Goal: Download file/media

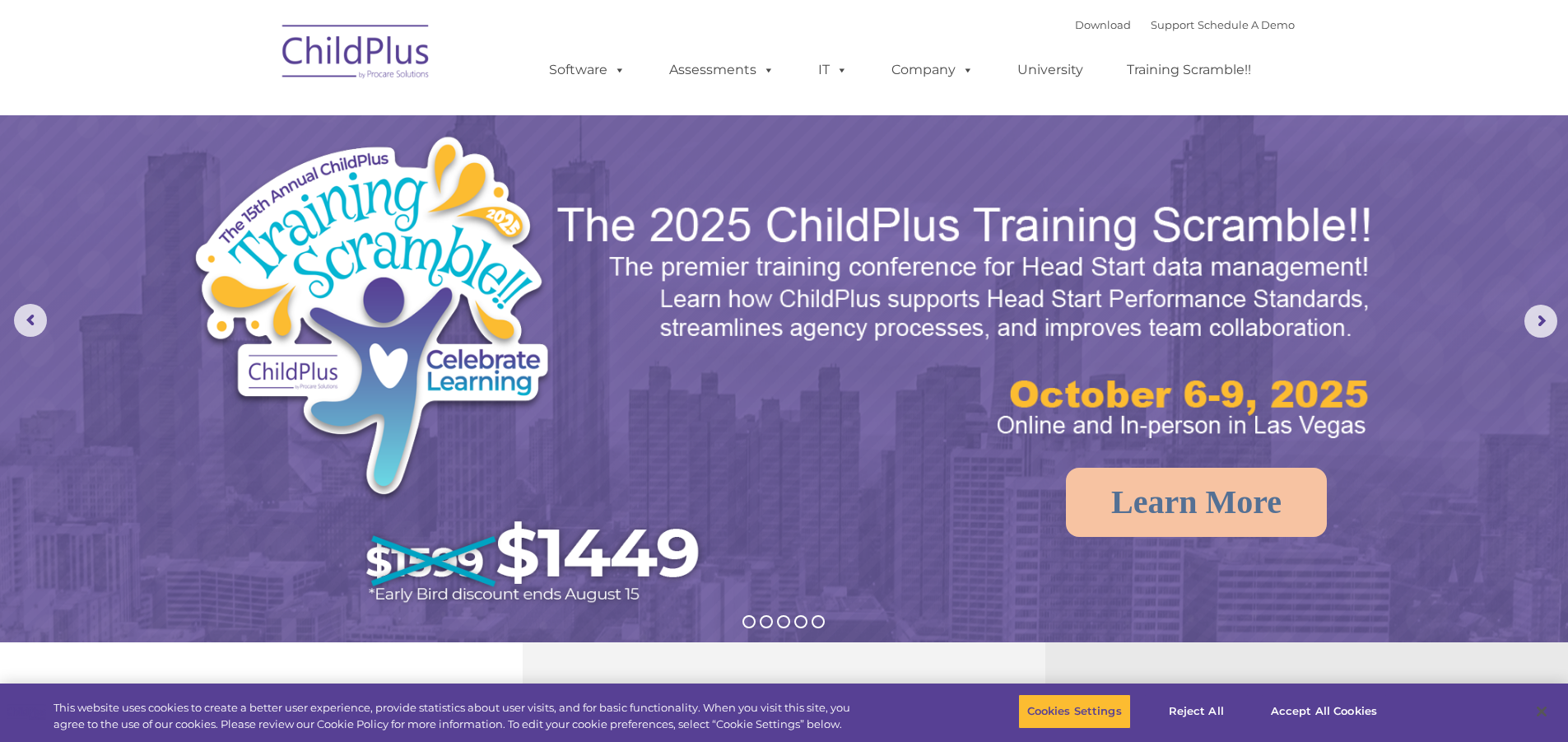
select select "MEDIUM"
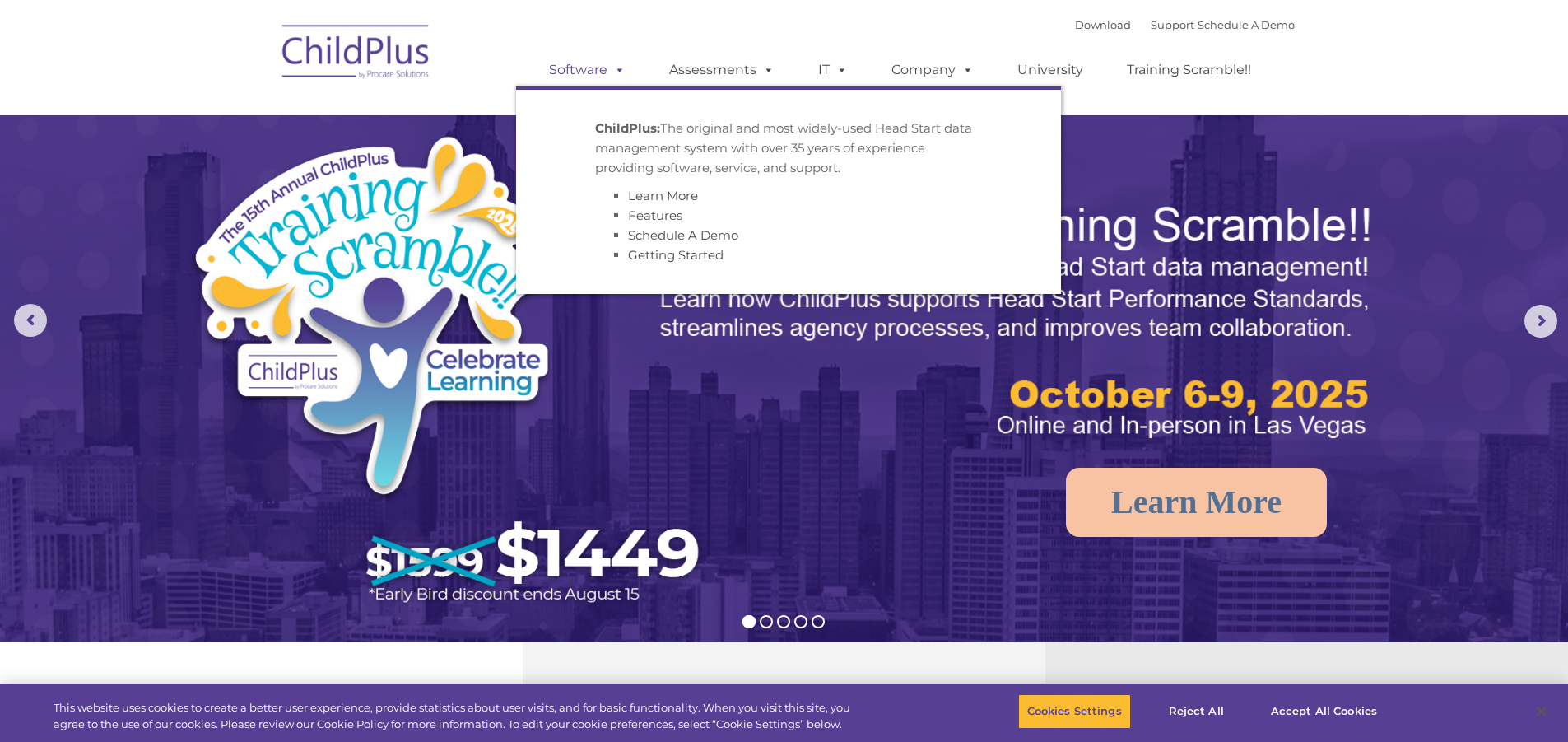
click at [605, 62] on link "Software" at bounding box center [586, 70] width 109 height 32
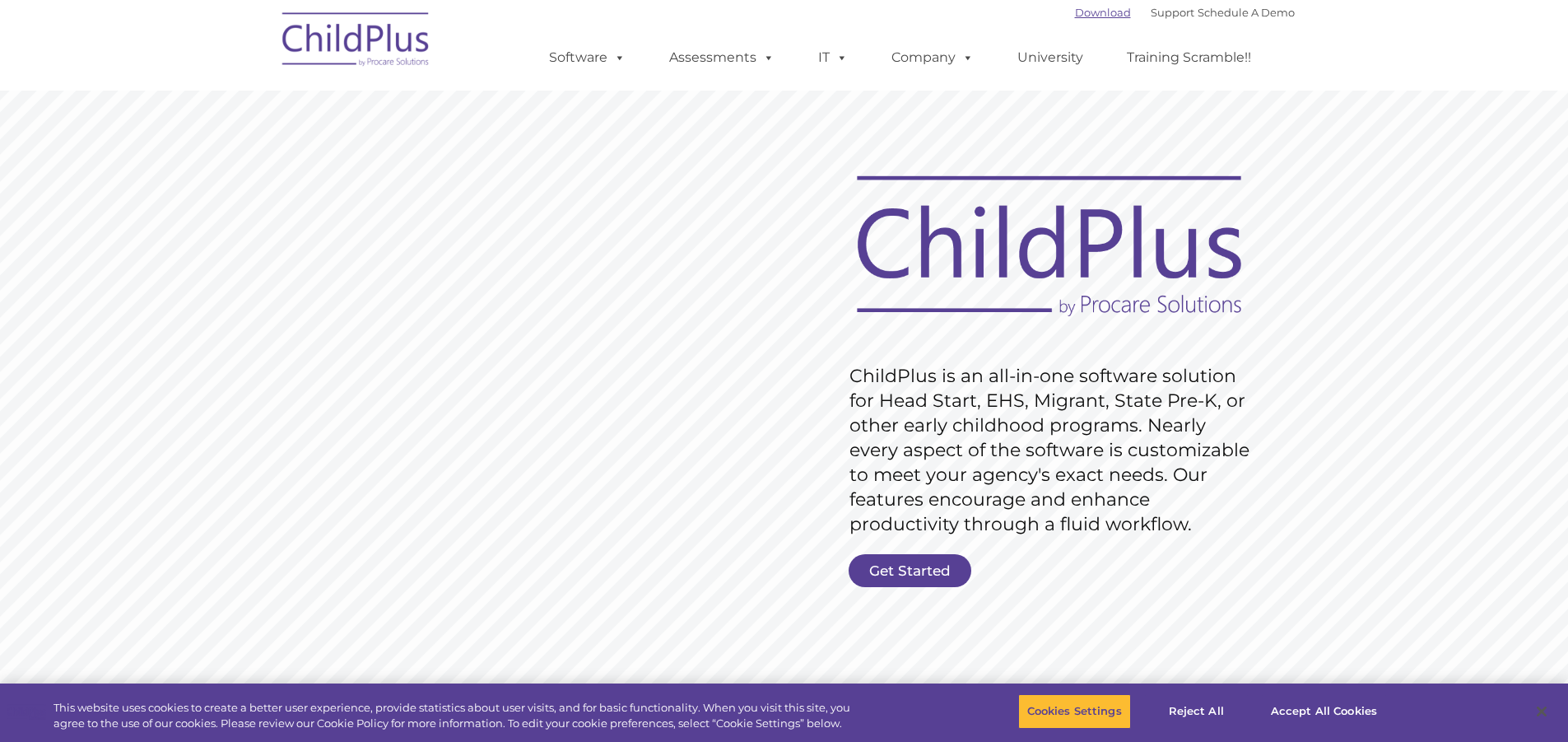
click at [1079, 14] on link "Download" at bounding box center [1102, 12] width 56 height 14
